Goal: Information Seeking & Learning: Find specific page/section

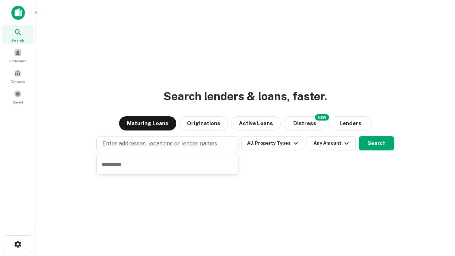
type input "**********"
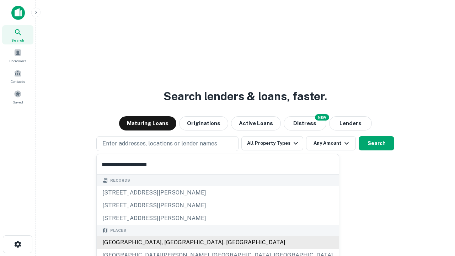
click at [170, 243] on div "[GEOGRAPHIC_DATA], [GEOGRAPHIC_DATA], [GEOGRAPHIC_DATA]" at bounding box center [218, 242] width 242 height 13
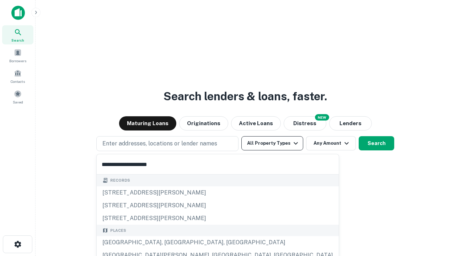
click at [272, 143] on button "All Property Types" at bounding box center [272, 143] width 62 height 14
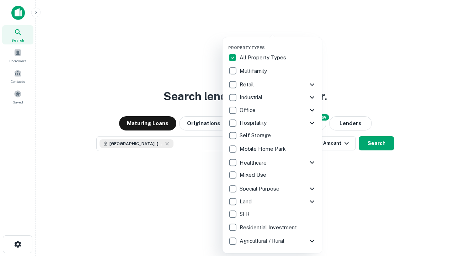
click at [278, 43] on button "button" at bounding box center [278, 43] width 100 height 0
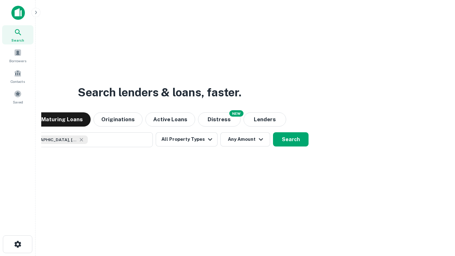
scroll to position [11, 0]
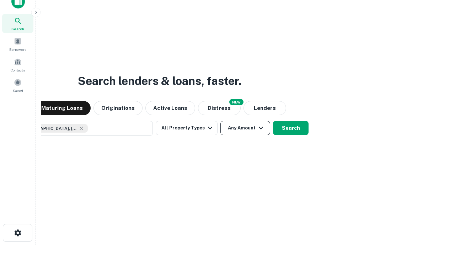
click at [220, 121] on button "Any Amount" at bounding box center [245, 128] width 50 height 14
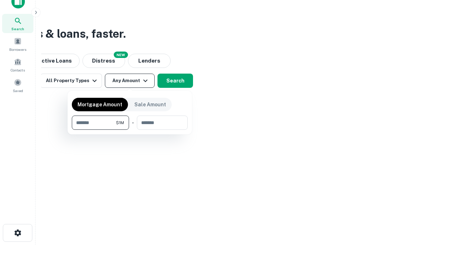
type input "*******"
click at [130, 130] on button "button" at bounding box center [130, 130] width 116 height 0
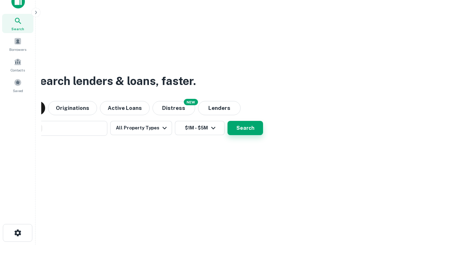
click at [228, 121] on button "Search" at bounding box center [246, 128] width 36 height 14
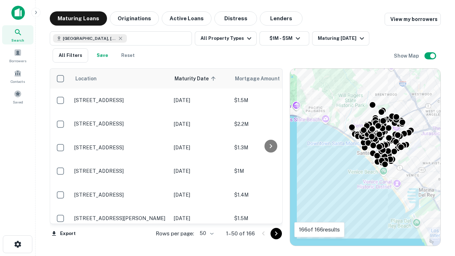
click at [206, 233] on body "Search Borrowers Contacts Saved Maturing Loans Originations Active Loans Distre…" at bounding box center [227, 128] width 455 height 256
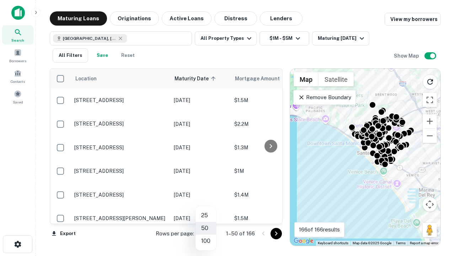
click at [206, 216] on li "25" at bounding box center [206, 215] width 21 height 13
